Goal: Contribute content: Add original content to the website for others to see

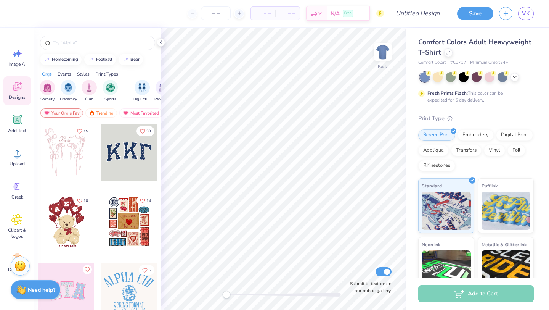
click at [511, 50] on div "Comfort Colors Adult Heavyweight T-Shirt" at bounding box center [476, 47] width 116 height 21
click at [450, 134] on div "Screen Print" at bounding box center [436, 133] width 37 height 11
click at [492, 150] on div "Vinyl" at bounding box center [494, 148] width 21 height 11
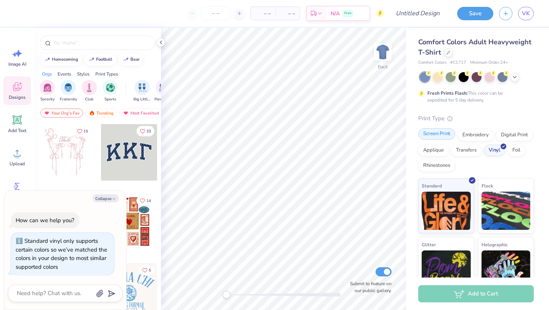
click at [447, 136] on div "Screen Print" at bounding box center [436, 133] width 37 height 11
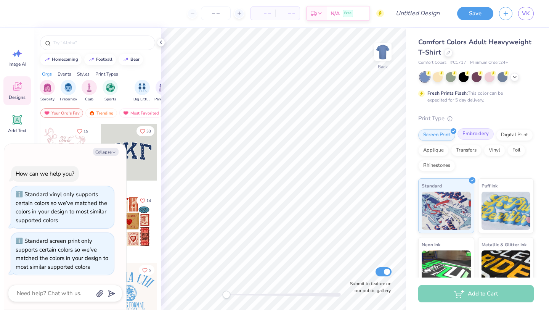
click at [474, 138] on div "Embroidery" at bounding box center [476, 133] width 36 height 11
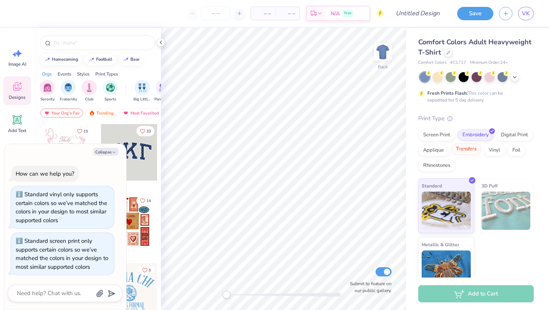
click at [472, 151] on div "Transfers" at bounding box center [466, 148] width 31 height 11
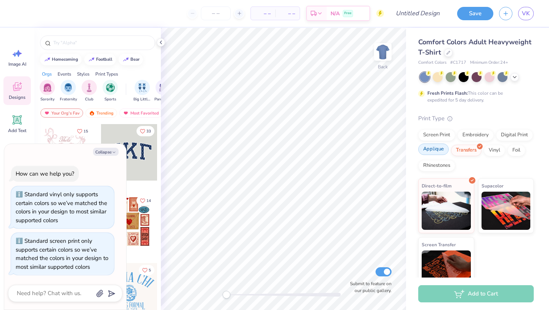
click at [436, 150] on div "Applique" at bounding box center [433, 148] width 31 height 11
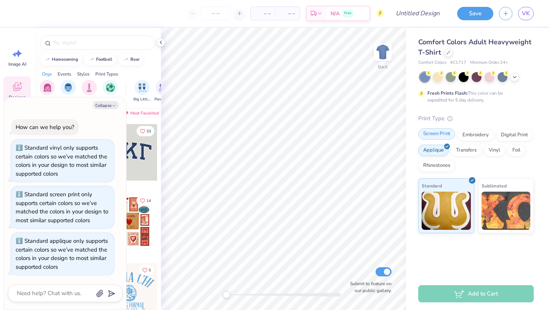
click at [437, 138] on div "Screen Print" at bounding box center [436, 133] width 37 height 11
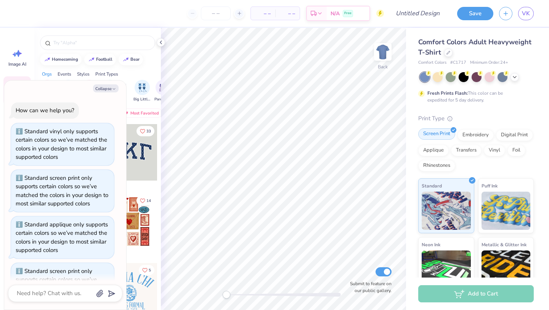
scroll to position [30, 0]
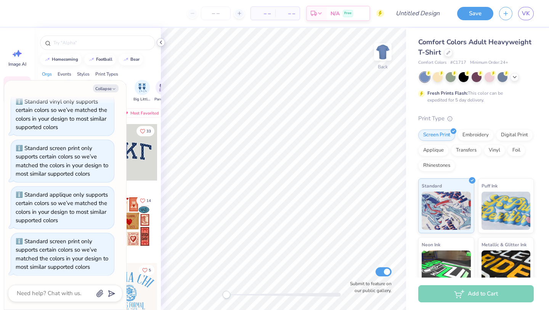
click at [162, 42] on icon at bounding box center [161, 42] width 6 height 6
type textarea "x"
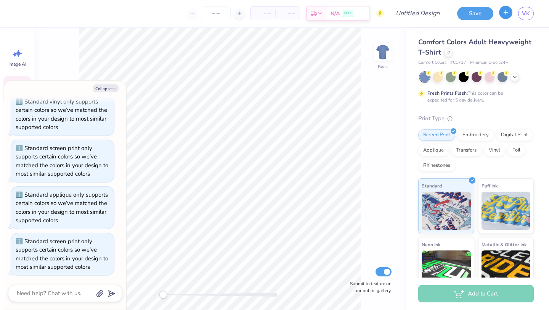
click at [507, 15] on icon "button" at bounding box center [506, 12] width 6 height 6
click at [510, 9] on button "button" at bounding box center [505, 12] width 13 height 13
click at [414, 16] on input "Design Title" at bounding box center [426, 13] width 37 height 15
type input "d"
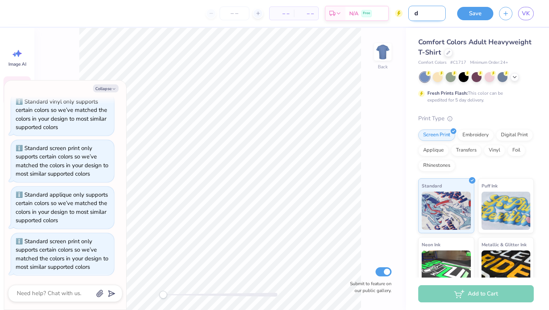
type textarea "x"
type input "dr"
type textarea "x"
type input "dra"
type textarea "x"
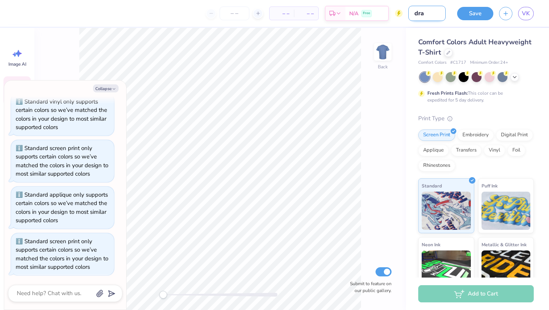
type input "draf"
type textarea "x"
type input "draft"
type textarea "x"
type input "draft"
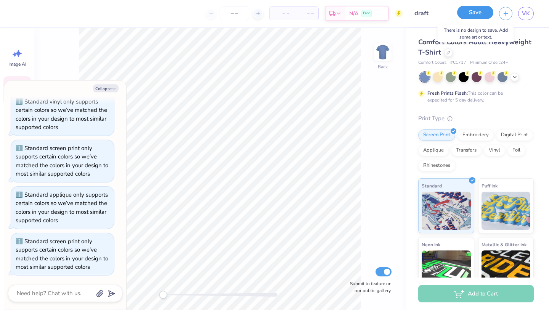
click at [488, 10] on button "Save" at bounding box center [475, 12] width 36 height 13
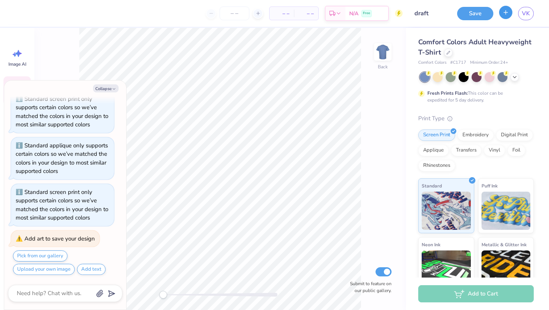
click at [509, 14] on icon "button" at bounding box center [506, 12] width 6 height 6
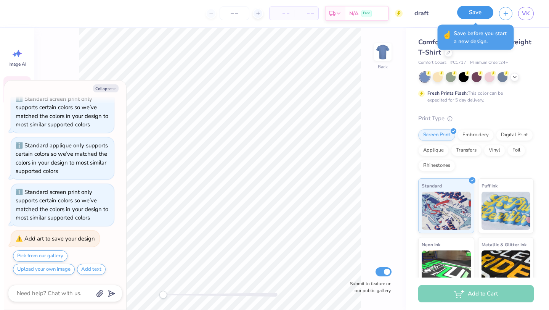
click at [479, 11] on button "Save" at bounding box center [475, 12] width 36 height 13
type textarea "x"
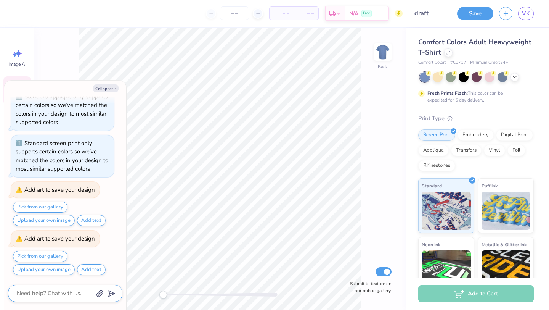
type textarea "d"
type textarea "x"
type textarea "di"
type textarea "x"
type textarea "dif"
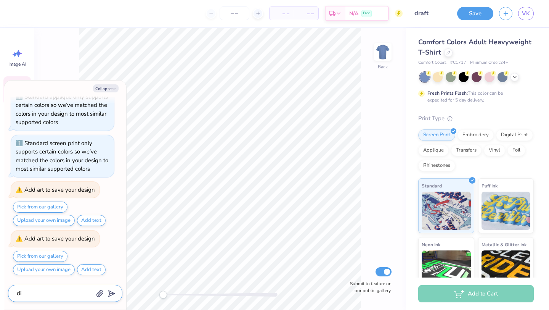
type textarea "x"
type textarea "diff"
type textarea "x"
type textarea "diffr"
type textarea "x"
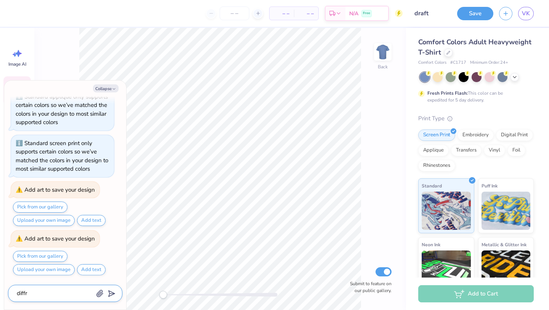
type textarea "diffre"
type textarea "x"
type textarea "diffren"
type textarea "x"
type textarea "diffrent"
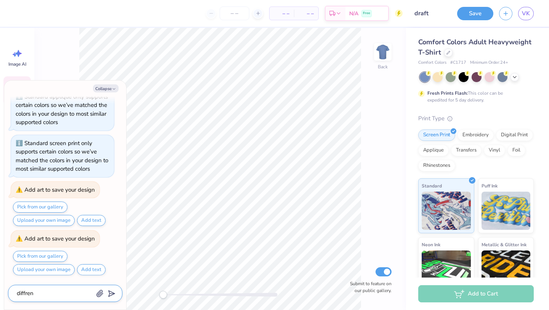
type textarea "x"
type textarea "diffrent"
type textarea "x"
type textarea "diffrent s"
type textarea "x"
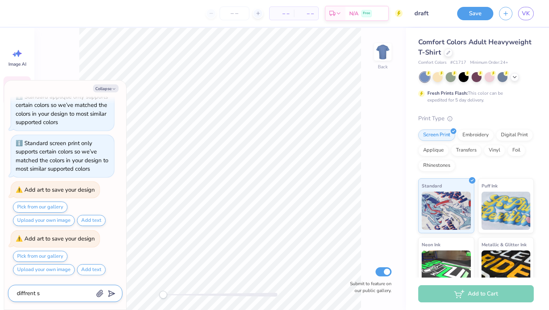
type textarea "diffrent sh"
type textarea "x"
type textarea "diffrent shi"
type textarea "x"
type textarea "diffrent shir"
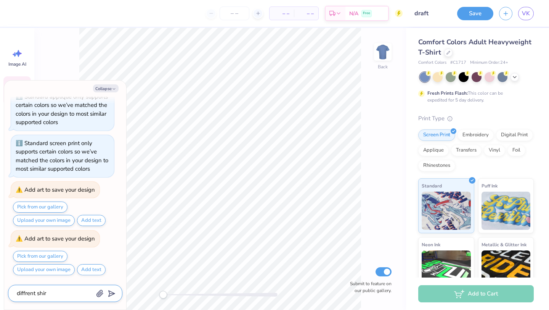
type textarea "x"
type textarea "diffrent shirt"
type textarea "x"
type textarea "diffrent shirt"
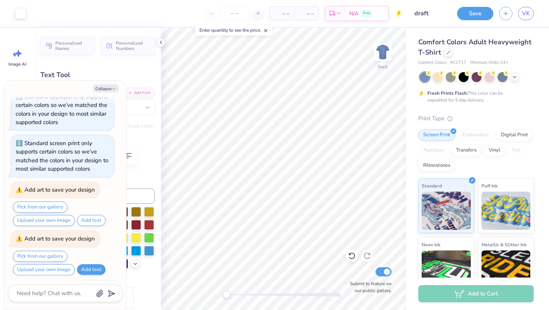
scroll to position [169, 0]
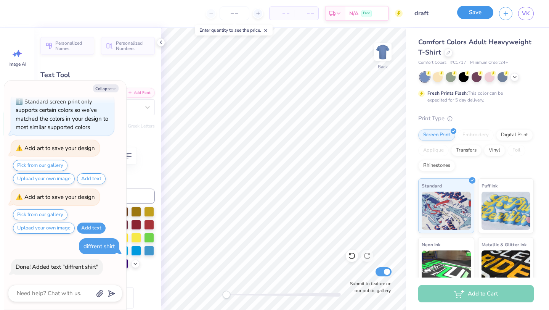
click at [466, 14] on button "Save" at bounding box center [475, 12] width 36 height 13
click at [507, 14] on icon "button" at bounding box center [506, 12] width 6 height 6
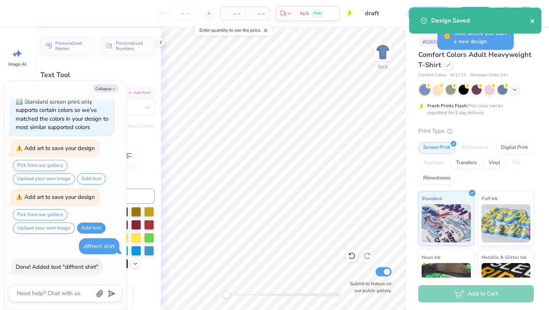
click at [533, 19] on icon "close" at bounding box center [532, 21] width 5 height 6
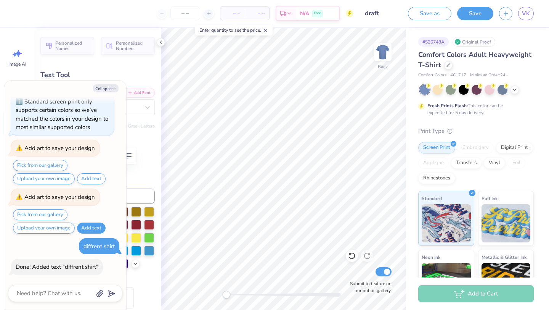
type textarea "x"
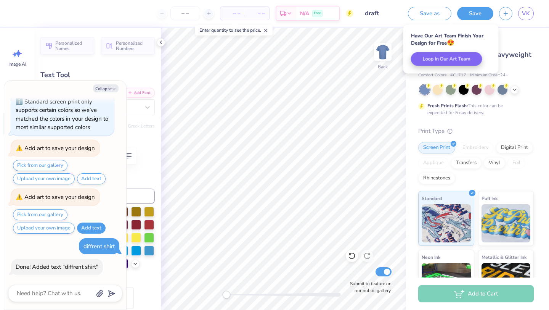
click at [504, 13] on icon "button" at bounding box center [506, 13] width 6 height 6
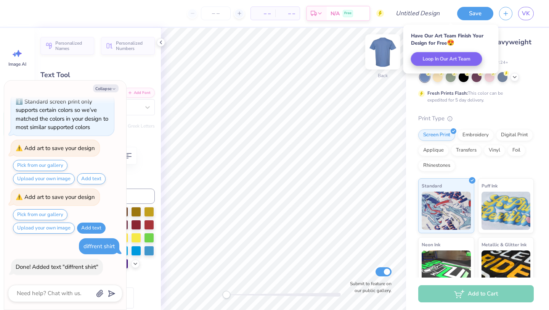
click at [379, 51] on img at bounding box center [383, 52] width 31 height 31
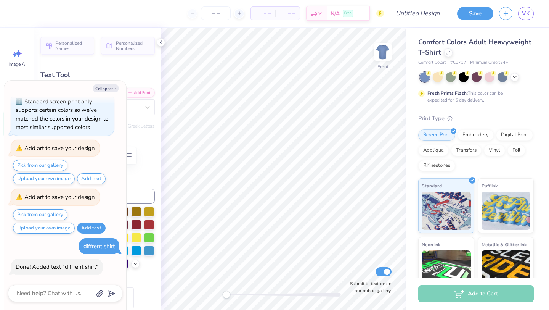
click at [379, 51] on img at bounding box center [382, 51] width 15 height 15
click at [448, 75] on div at bounding box center [451, 76] width 10 height 10
click at [513, 77] on icon at bounding box center [515, 76] width 6 height 6
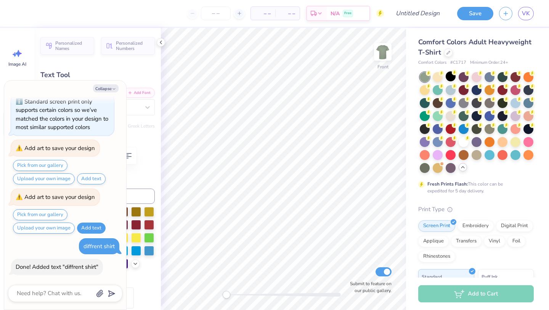
click at [125, 66] on div "Personalized Names Personalized Numbers Text Tool Add Font Font Super Dream Swi…" at bounding box center [97, 169] width 127 height 282
click at [128, 67] on div "Personalized Names Personalized Numbers Text Tool Add Font Font Super Dream Swi…" at bounding box center [97, 169] width 127 height 282
click at [107, 87] on button "Collapse" at bounding box center [106, 88] width 26 height 8
type textarea "x"
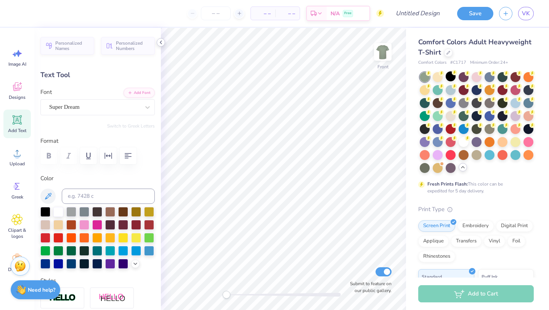
click at [159, 42] on icon at bounding box center [161, 42] width 6 height 6
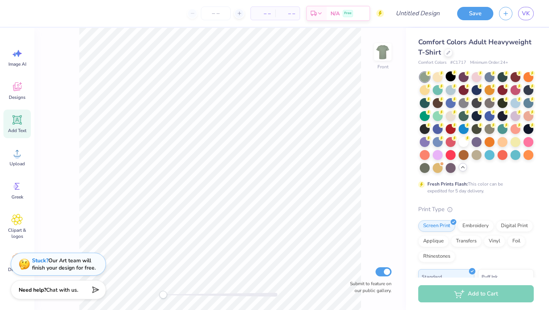
click at [472, 47] on div "Comfort Colors Adult Heavyweight T-Shirt" at bounding box center [476, 47] width 116 height 21
click at [524, 18] on link "VK" at bounding box center [526, 13] width 16 height 13
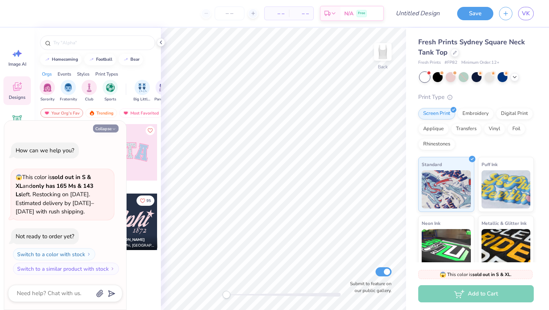
click at [110, 129] on button "Collapse" at bounding box center [106, 128] width 26 height 8
type textarea "x"
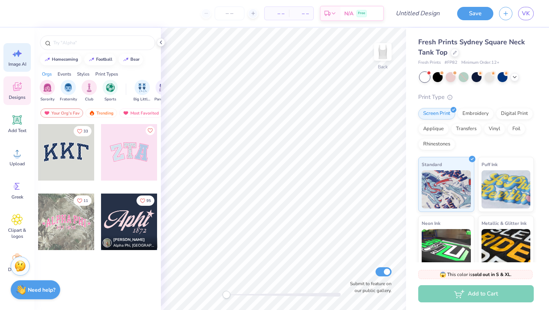
click at [20, 56] on icon at bounding box center [16, 53] width 11 height 11
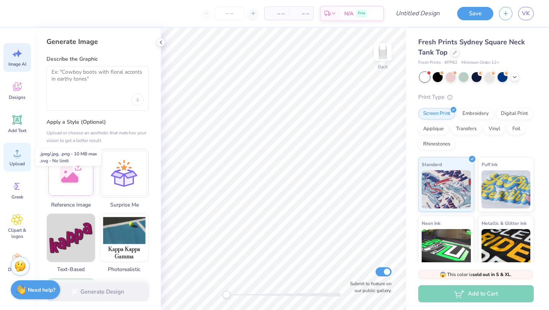
click at [22, 150] on icon at bounding box center [16, 152] width 11 height 11
click at [15, 61] on span "Image AI" at bounding box center [17, 64] width 18 height 6
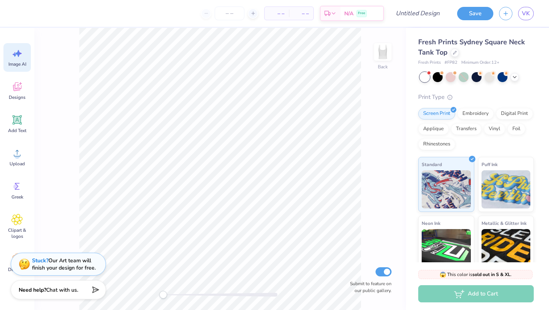
click at [16, 52] on icon at bounding box center [16, 53] width 11 height 11
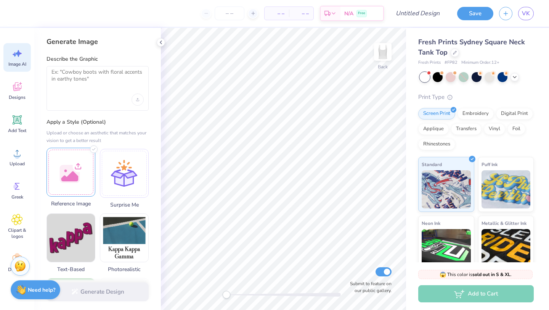
click at [63, 174] on div at bounding box center [71, 172] width 49 height 49
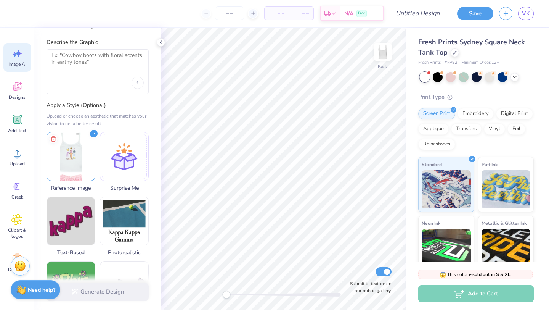
scroll to position [42, 0]
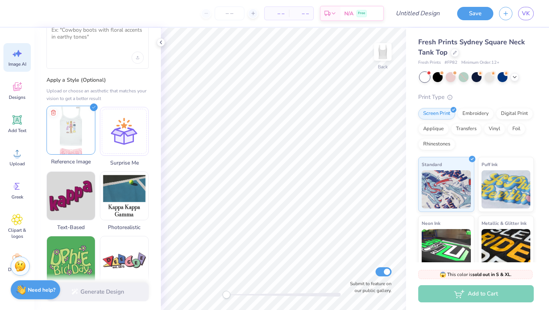
click at [73, 130] on img at bounding box center [71, 130] width 48 height 48
click at [99, 291] on div "Generate Design" at bounding box center [97, 291] width 127 height 37
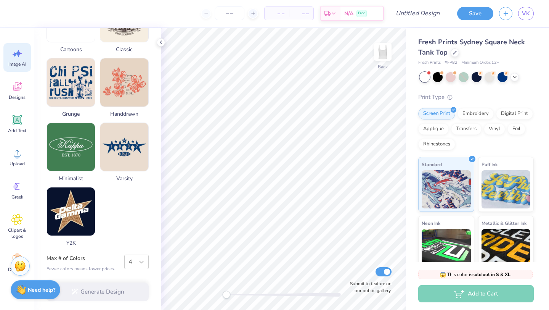
scroll to position [0, 0]
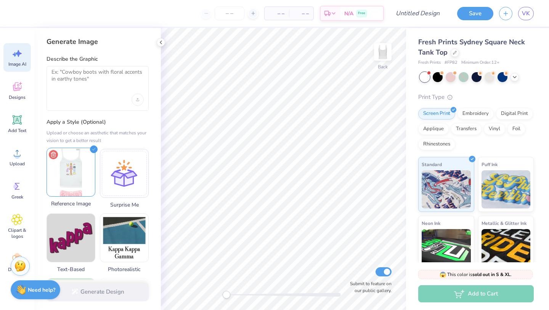
click at [54, 154] on line at bounding box center [54, 155] width 0 height 2
click at [134, 104] on div "Upload image" at bounding box center [138, 99] width 12 height 12
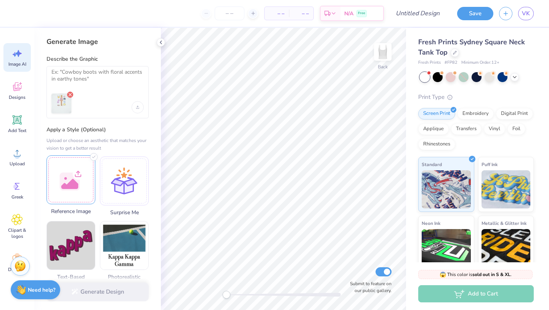
click at [71, 94] on icon "Remove uploaded image" at bounding box center [70, 95] width 6 height 6
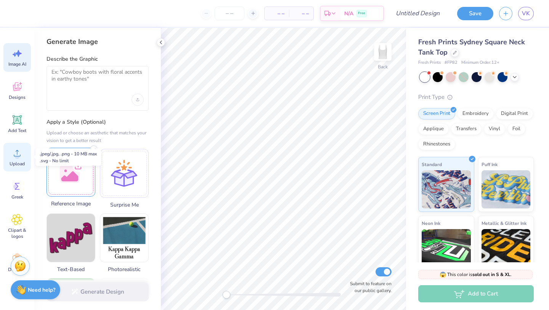
click at [21, 151] on icon at bounding box center [16, 152] width 11 height 11
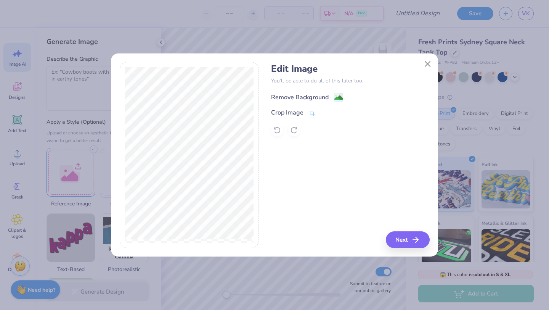
click at [337, 96] on image at bounding box center [338, 97] width 8 height 8
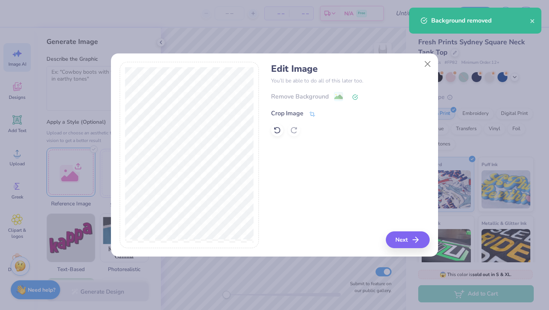
click at [307, 113] on div "Crop Image" at bounding box center [293, 113] width 45 height 9
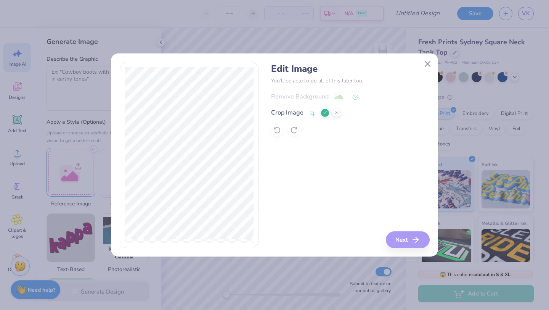
click at [406, 238] on div "Edit Image You’ll be able to do all of this later too. Remove Background Crop I…" at bounding box center [350, 155] width 158 height 186
click at [327, 113] on icon at bounding box center [325, 112] width 5 height 5
click at [413, 242] on icon "button" at bounding box center [417, 239] width 9 height 9
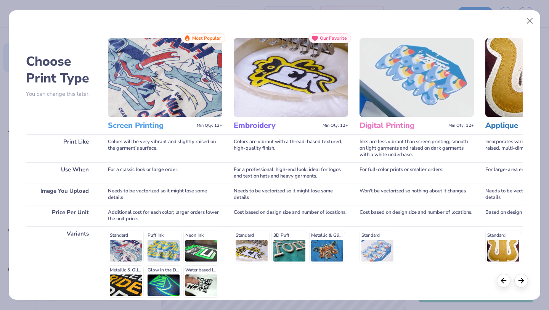
click at [170, 102] on img at bounding box center [165, 77] width 114 height 79
click at [204, 39] on span "Most Popular" at bounding box center [206, 37] width 29 height 5
click at [188, 164] on div "For a classic look or large order." at bounding box center [165, 172] width 114 height 21
click at [124, 129] on h3 "Screen Printing" at bounding box center [151, 125] width 86 height 10
click at [532, 21] on button "Close" at bounding box center [530, 21] width 14 height 14
